Goal: Register for event/course

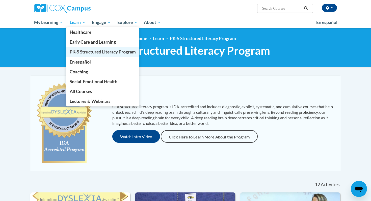
click at [85, 50] on span "PK-5 Structured Literacy Program" at bounding box center [103, 51] width 66 height 5
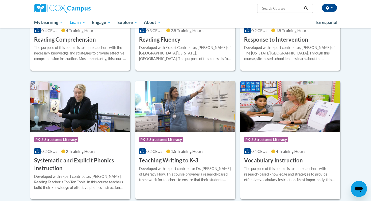
scroll to position [498, 0]
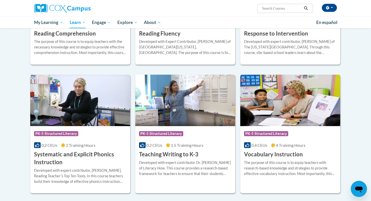
click at [270, 119] on img at bounding box center [290, 100] width 100 height 51
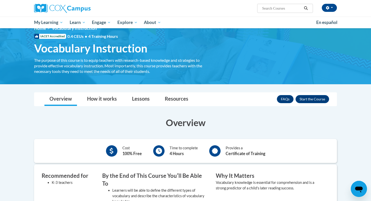
scroll to position [8, 0]
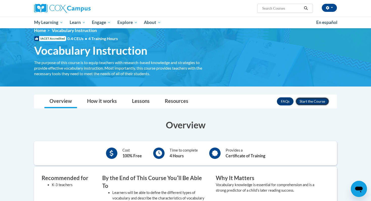
click at [303, 102] on button "Enroll" at bounding box center [312, 101] width 34 height 8
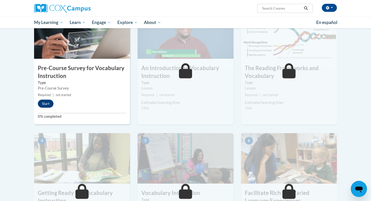
scroll to position [122, 0]
